Goal: Information Seeking & Learning: Learn about a topic

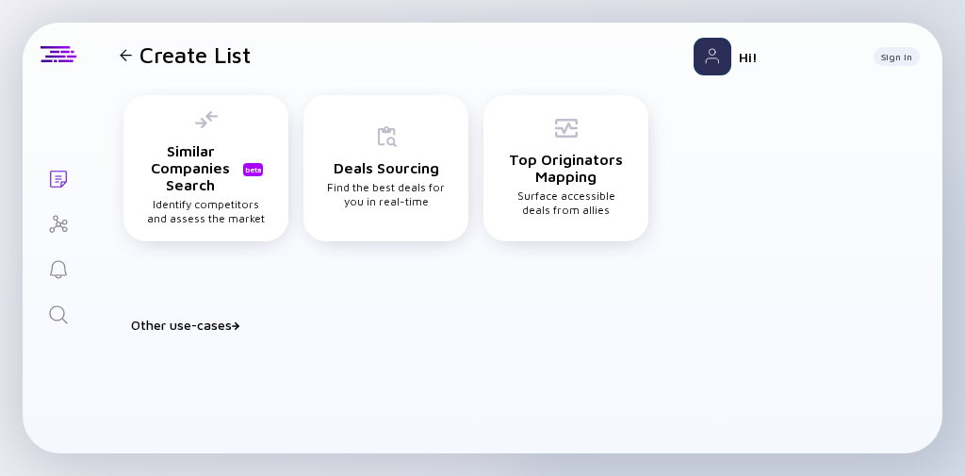
click at [64, 310] on icon "Search" at bounding box center [58, 314] width 23 height 23
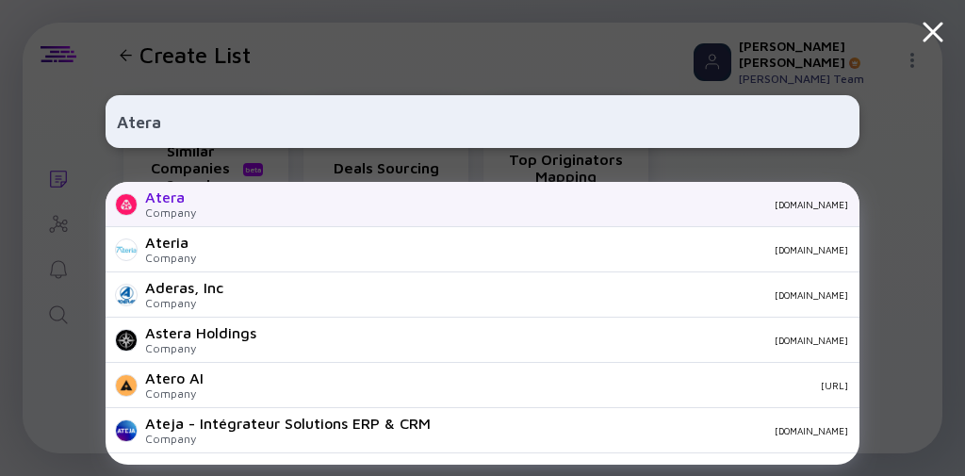
type input "Atera"
click at [163, 212] on div "Company" at bounding box center [170, 212] width 51 height 14
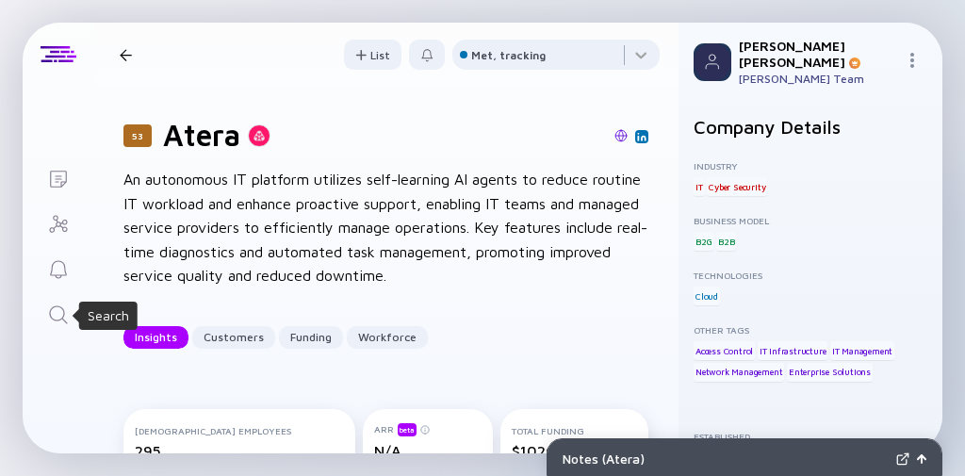
click at [55, 302] on link "Search" at bounding box center [58, 312] width 71 height 45
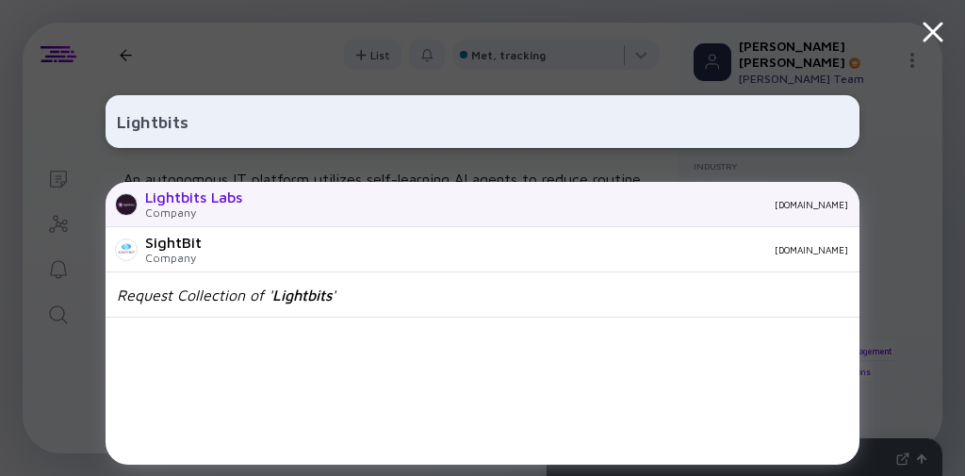
type input "Lightbits"
click at [231, 207] on div "Company" at bounding box center [193, 212] width 97 height 14
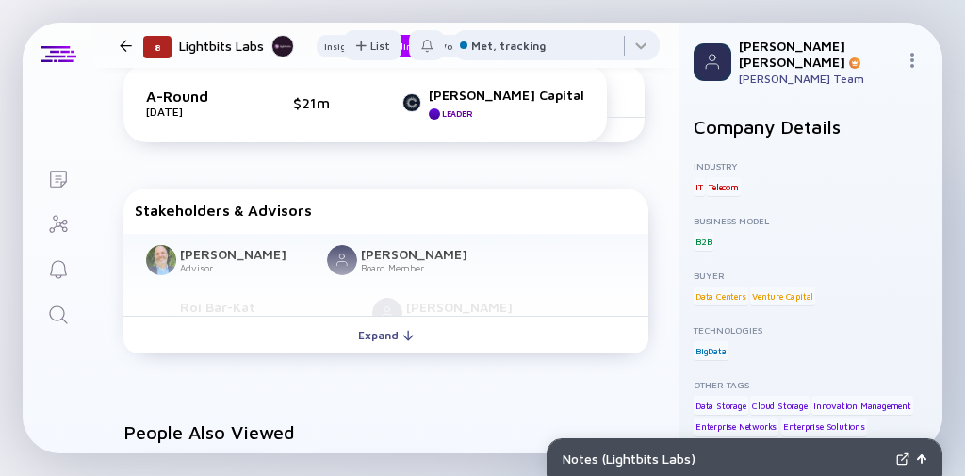
scroll to position [1282, 0]
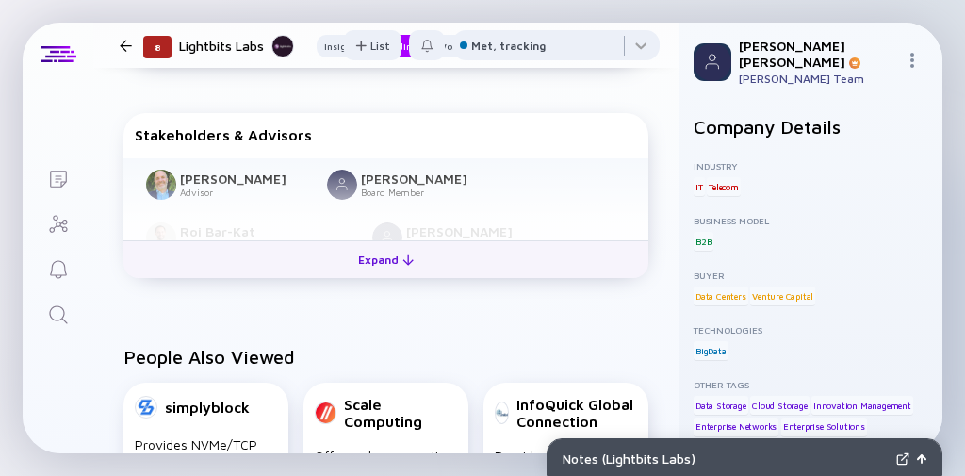
click at [388, 266] on div "Expand" at bounding box center [386, 259] width 78 height 29
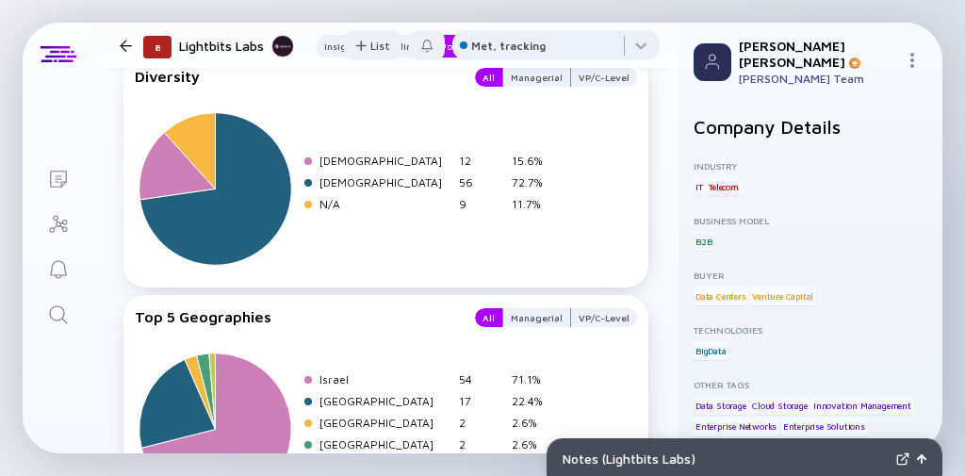
scroll to position [3618, 0]
